Goal: Book appointment/travel/reservation

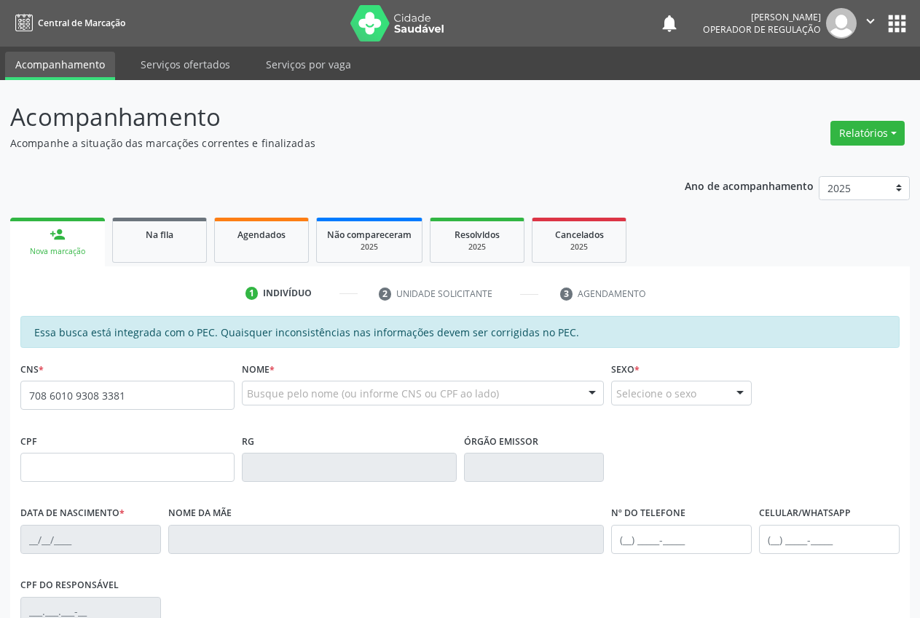
type input "708 6010 9308 3381"
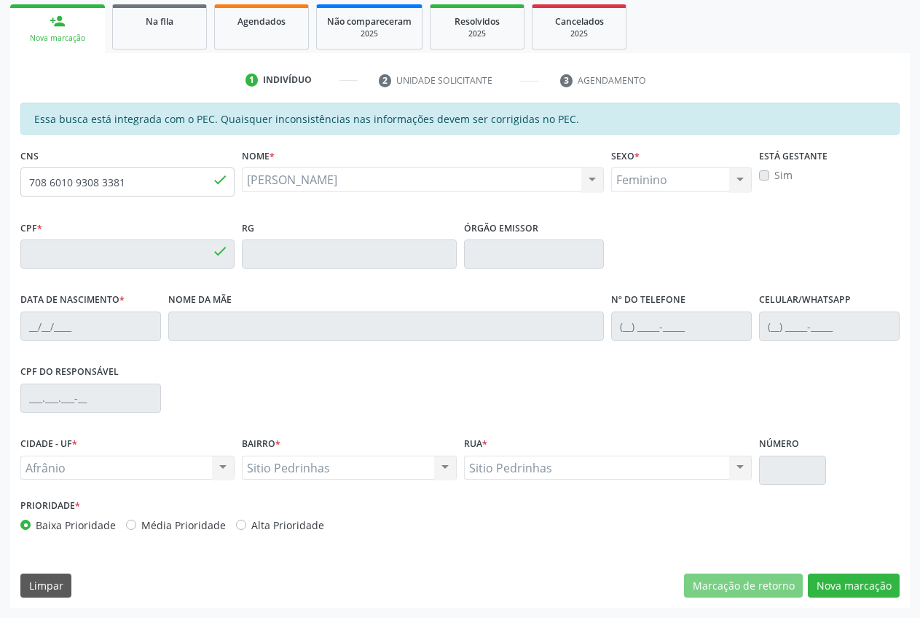
type input "024.303.525-08"
type input "[DATE]"
type input "Ildete [PERSON_NAME]"
type input "[PHONE_NUMBER]"
type input "S/N"
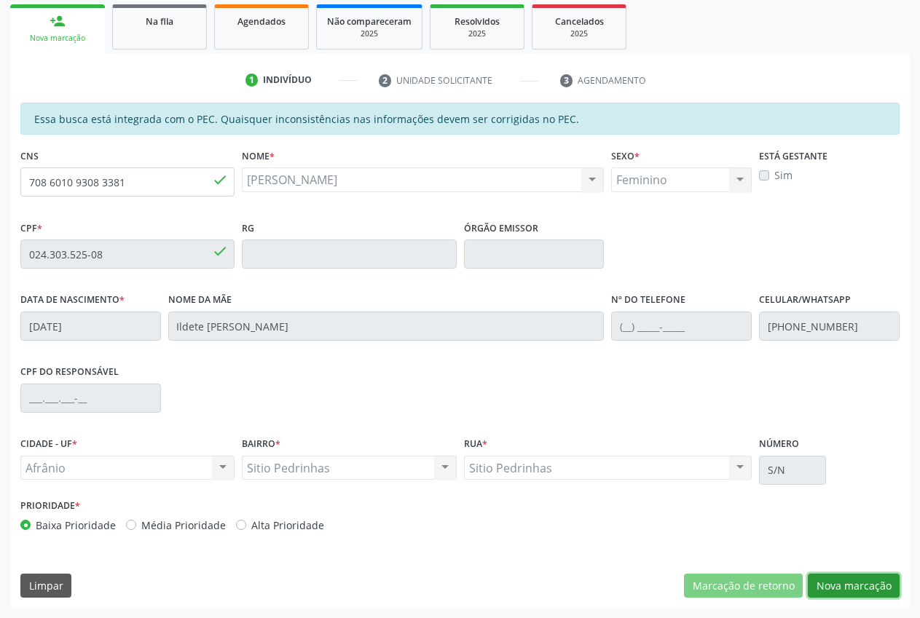
click at [850, 594] on button "Nova marcação" at bounding box center [854, 586] width 92 height 25
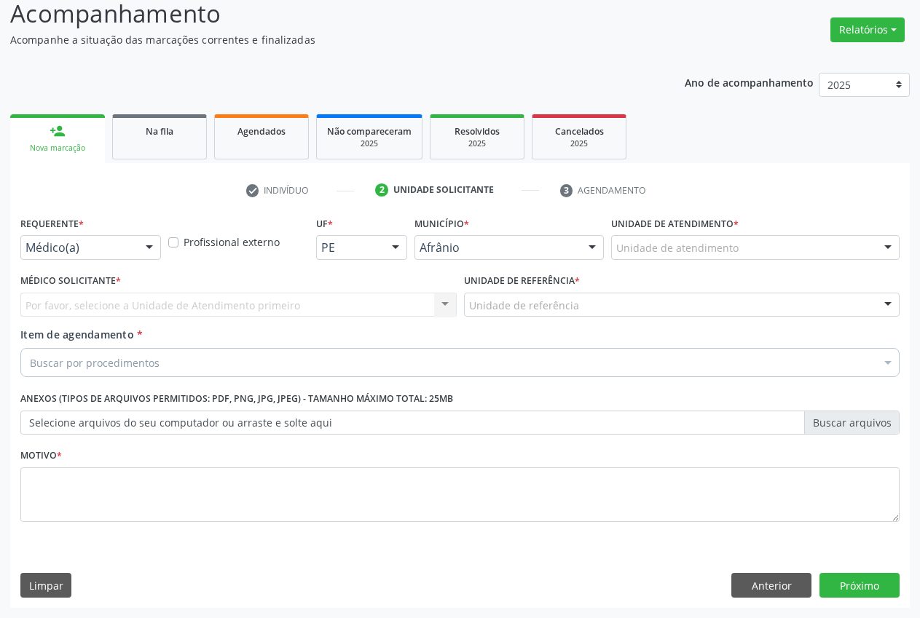
scroll to position [103, 0]
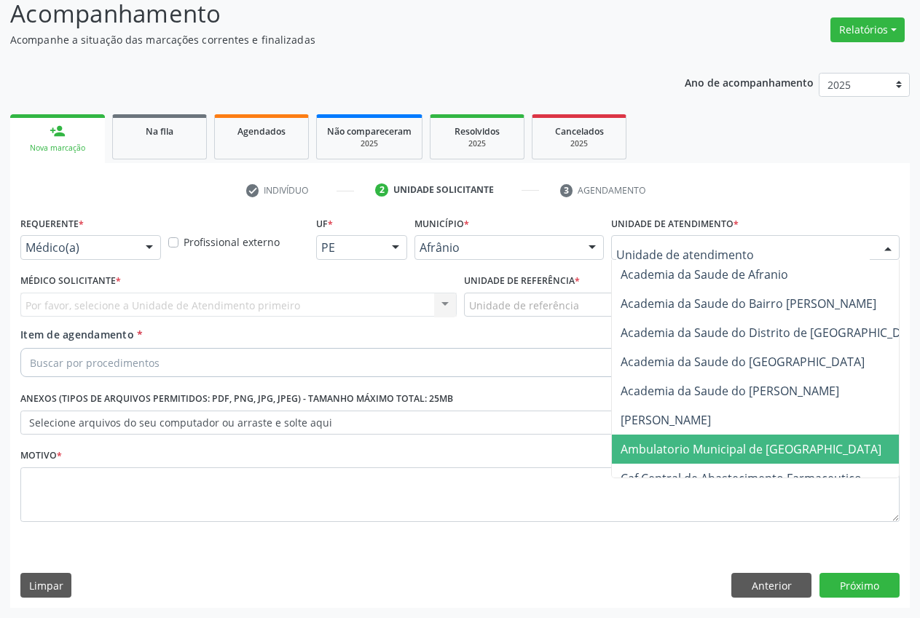
click at [718, 446] on span "Ambulatorio Municipal de [GEOGRAPHIC_DATA]" at bounding box center [750, 449] width 261 height 16
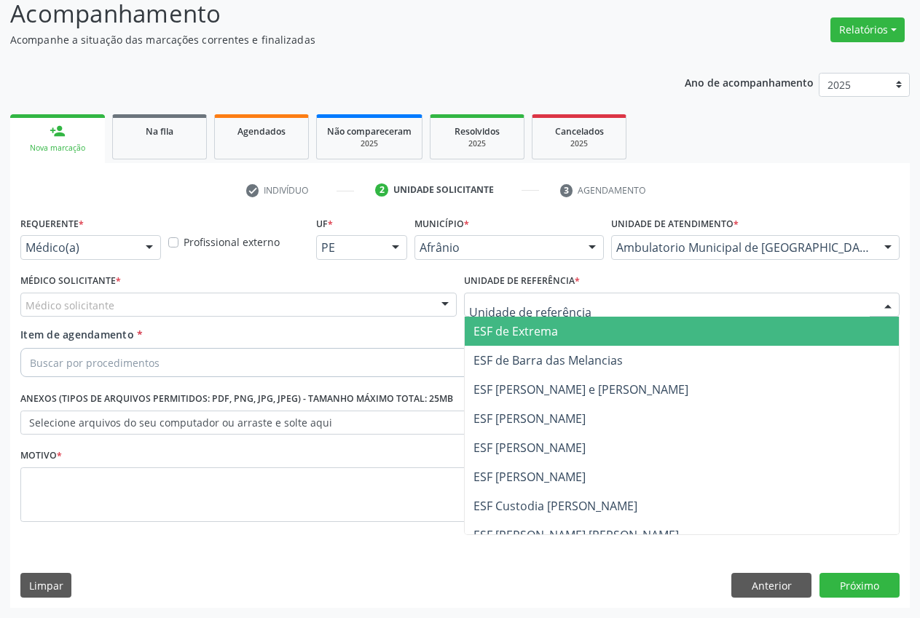
click at [560, 334] on span "ESF de Extrema" at bounding box center [682, 331] width 435 height 29
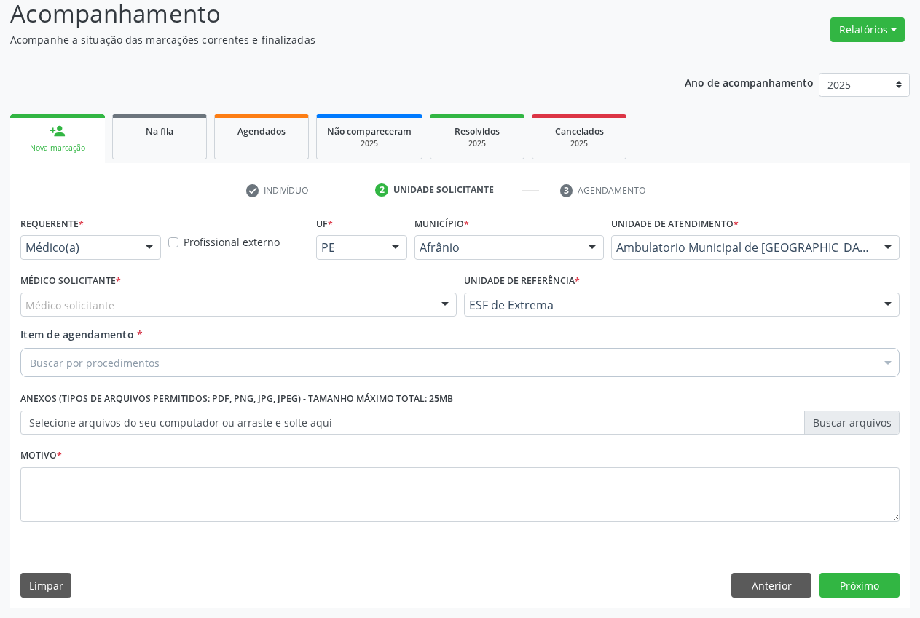
click at [419, 305] on div "Médico solicitante" at bounding box center [238, 305] width 436 height 25
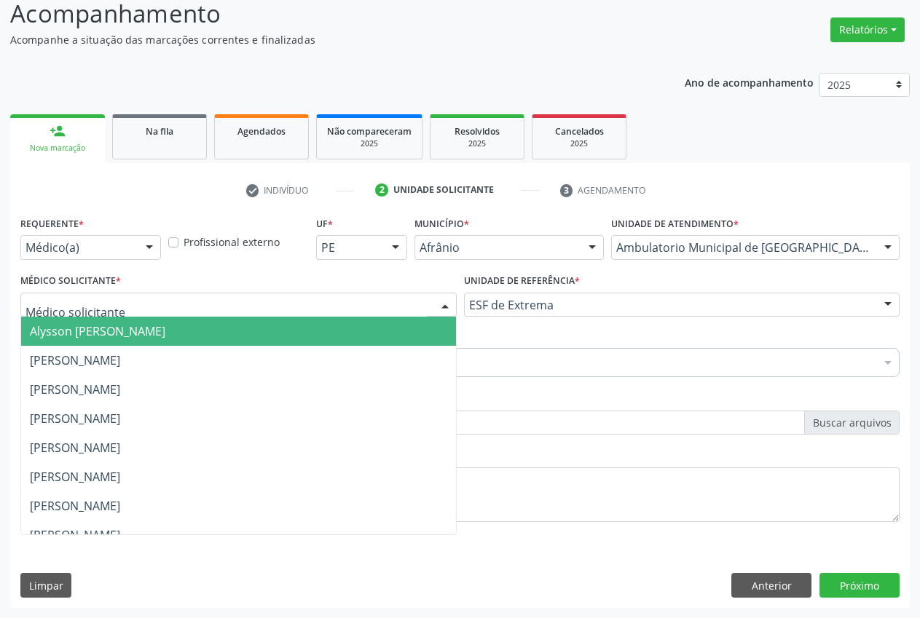
click at [304, 332] on span "Alysson [PERSON_NAME]" at bounding box center [238, 331] width 435 height 29
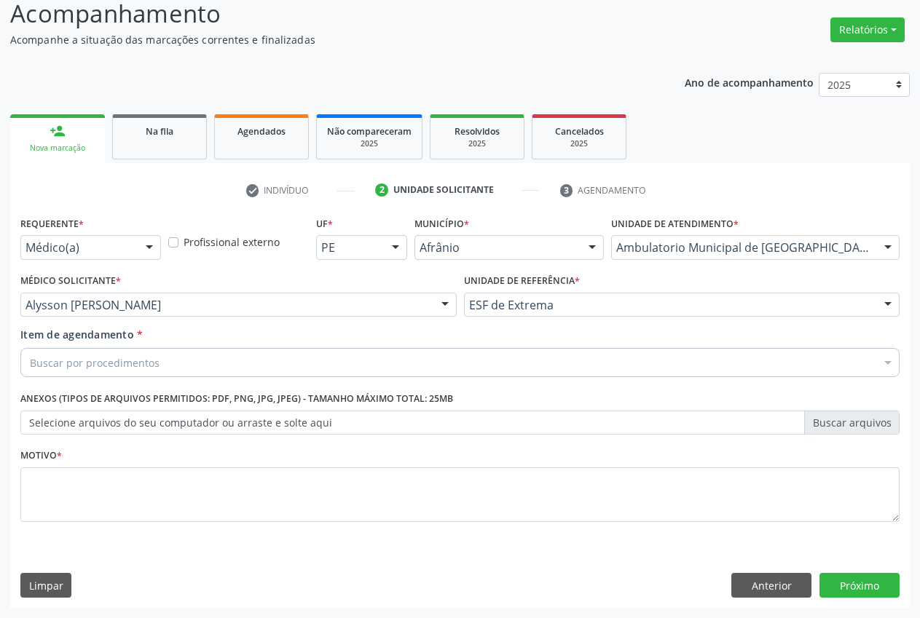
click at [208, 364] on div "Buscar por procedimentos" at bounding box center [459, 362] width 879 height 29
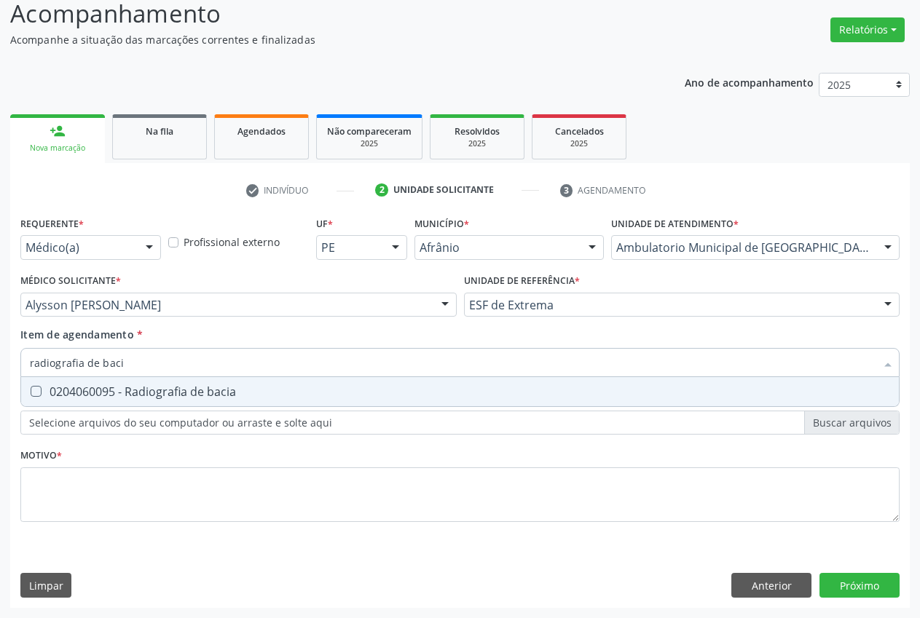
type input "radiografia de bacia"
click at [38, 387] on bacia at bounding box center [36, 391] width 11 height 11
click at [31, 387] on bacia "checkbox" at bounding box center [25, 391] width 9 height 9
checkbox bacia "true"
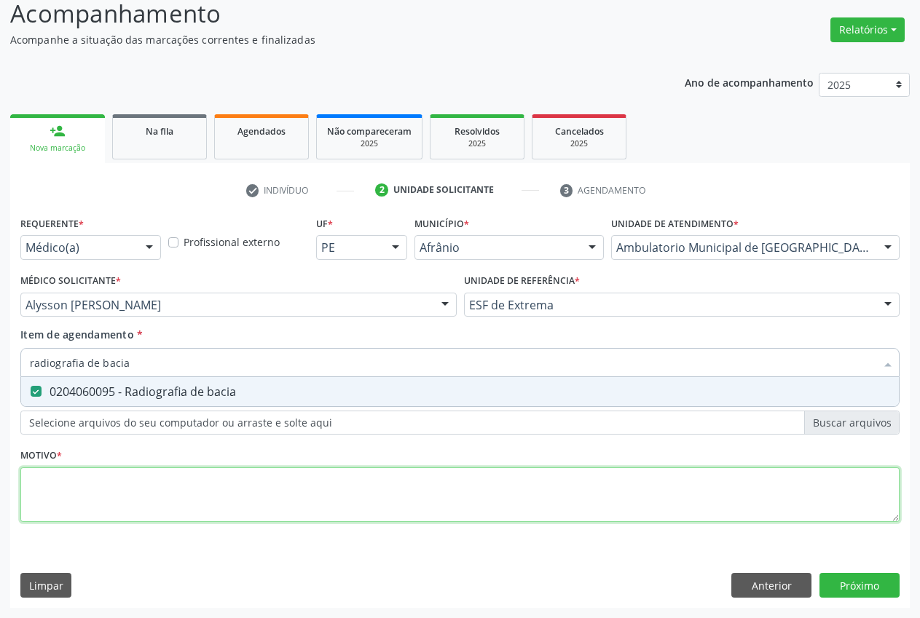
click at [84, 486] on div "Requerente * Médico(a) Médico(a) Enfermeiro(a) Paciente Nenhum resultado encont…" at bounding box center [459, 378] width 879 height 330
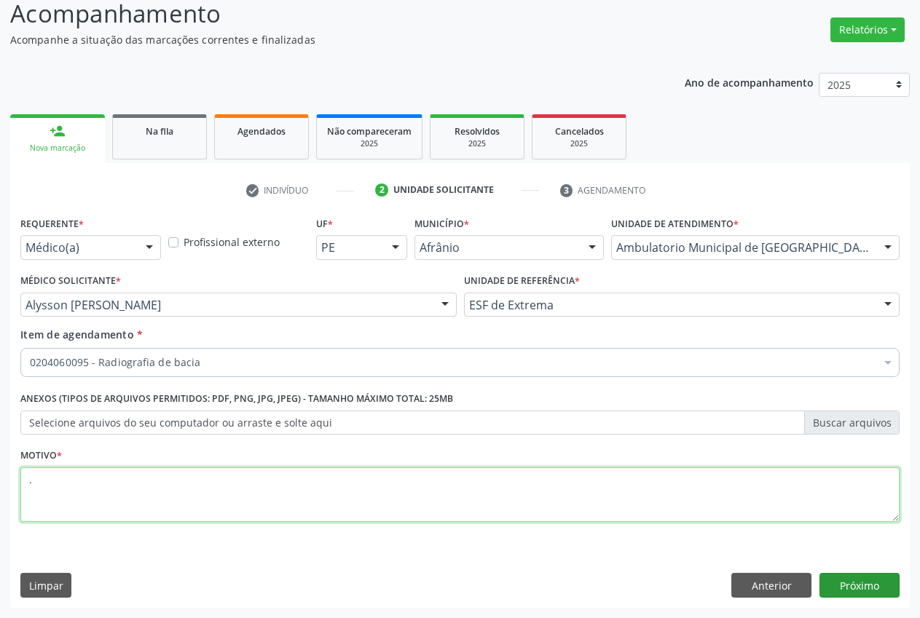
type textarea "."
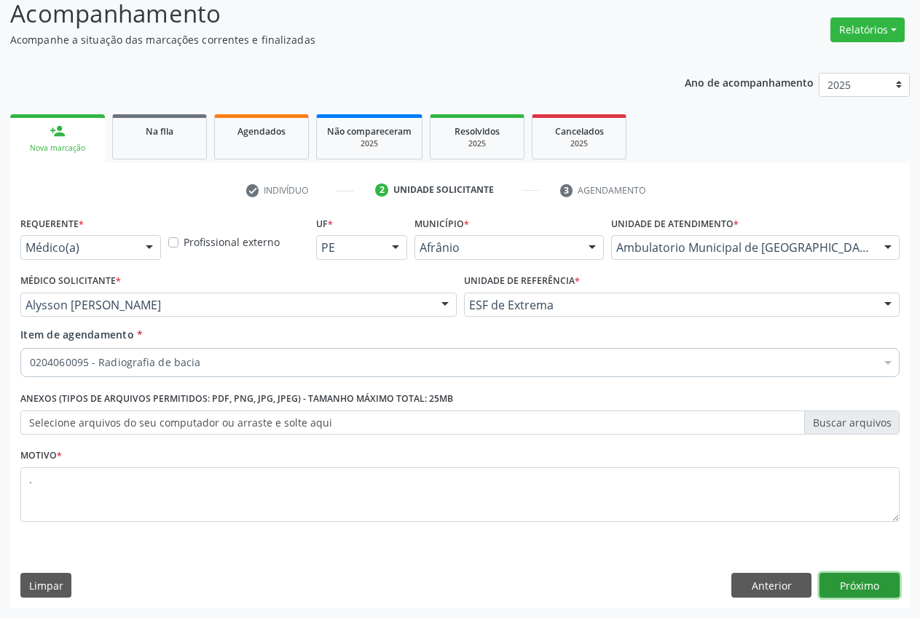
click at [864, 587] on button "Próximo" at bounding box center [859, 585] width 80 height 25
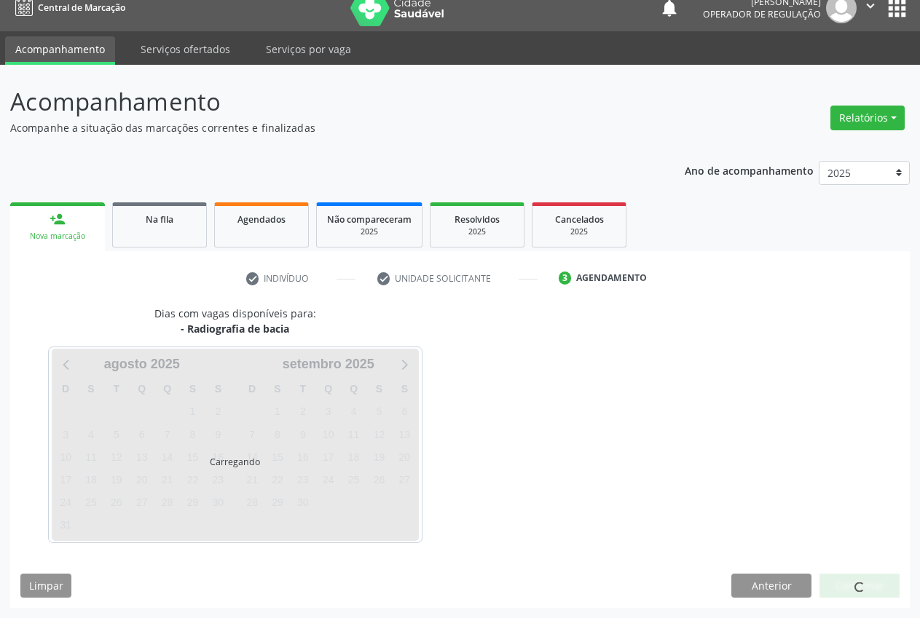
scroll to position [15, 0]
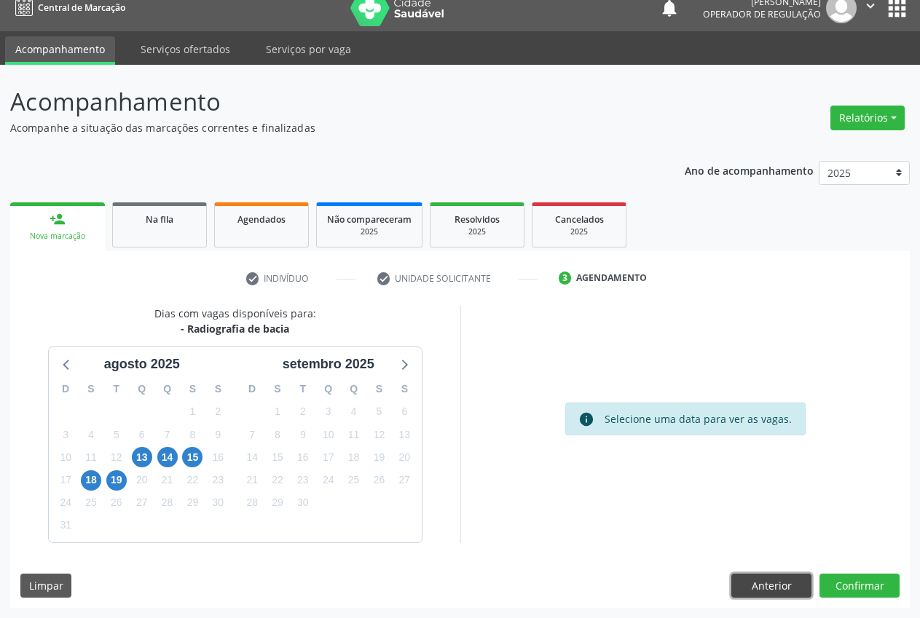
click at [762, 577] on button "Anterior" at bounding box center [771, 586] width 80 height 25
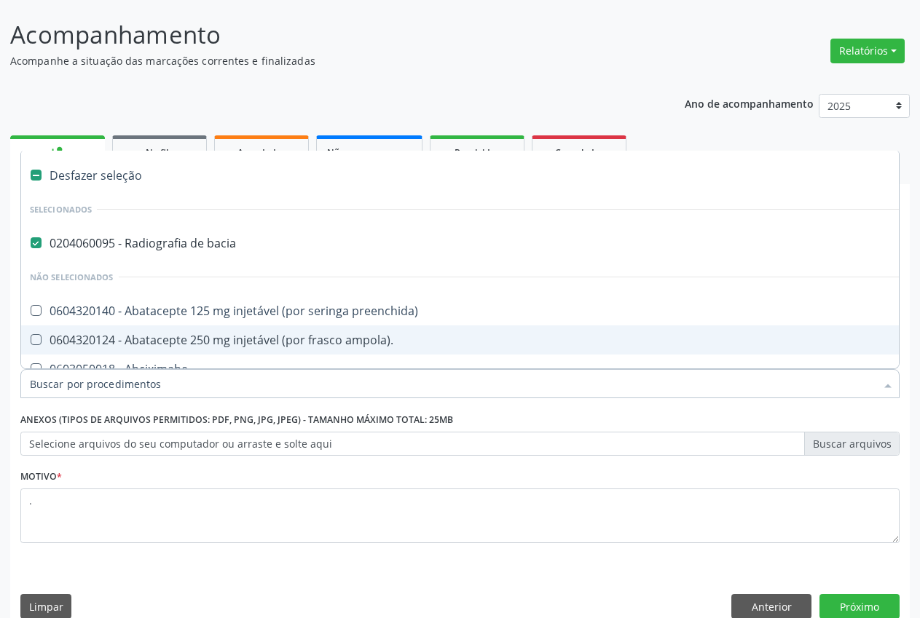
scroll to position [103, 0]
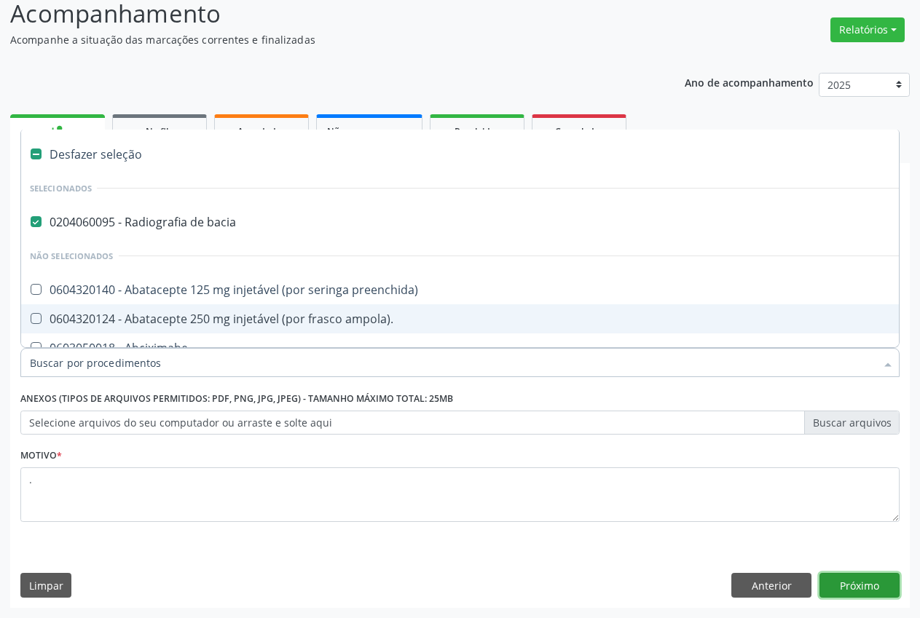
click at [865, 590] on button "Próximo" at bounding box center [859, 585] width 80 height 25
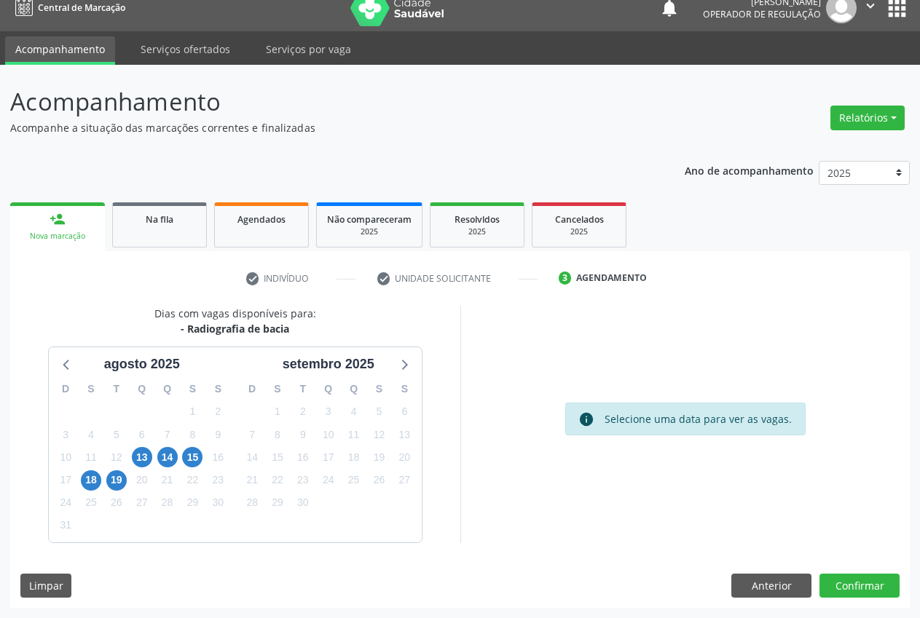
scroll to position [15, 0]
click at [777, 584] on button "Anterior" at bounding box center [771, 586] width 80 height 25
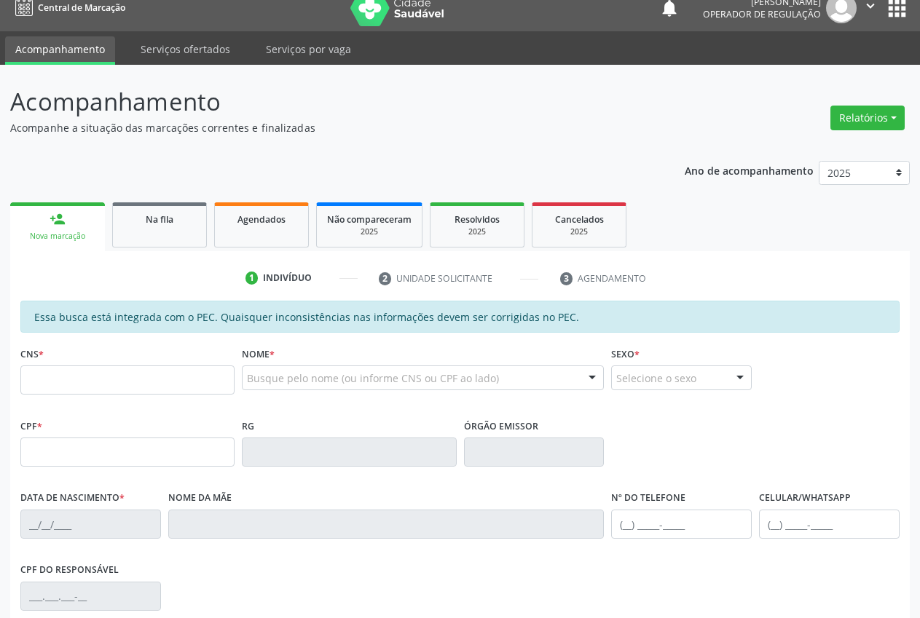
scroll to position [15, 0]
